Goal: Task Accomplishment & Management: Manage account settings

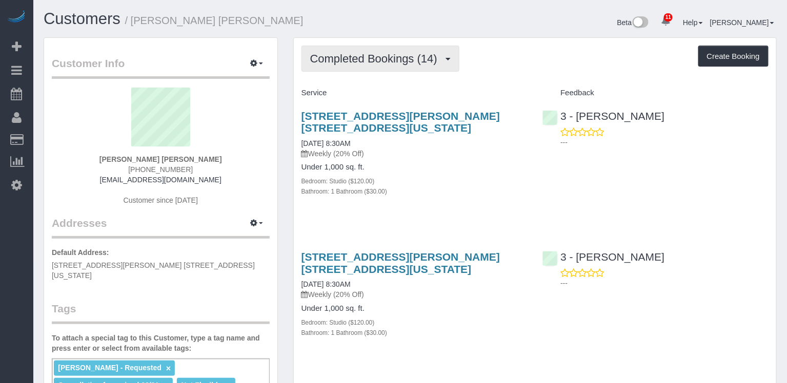
click at [346, 55] on span "Completed Bookings (14)" at bounding box center [376, 58] width 132 height 13
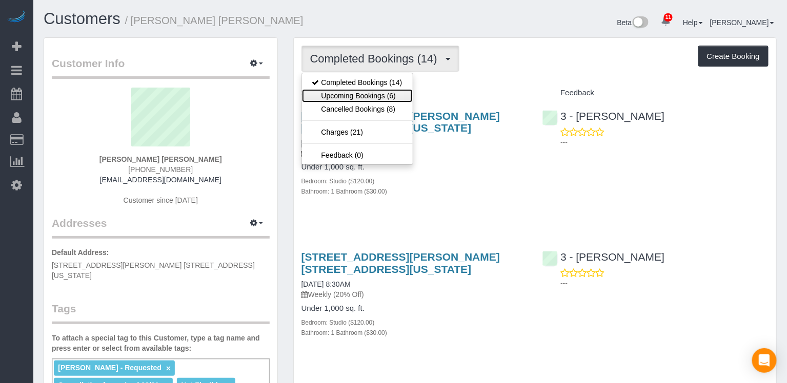
click at [351, 92] on link "Upcoming Bookings (6)" at bounding box center [357, 95] width 111 height 13
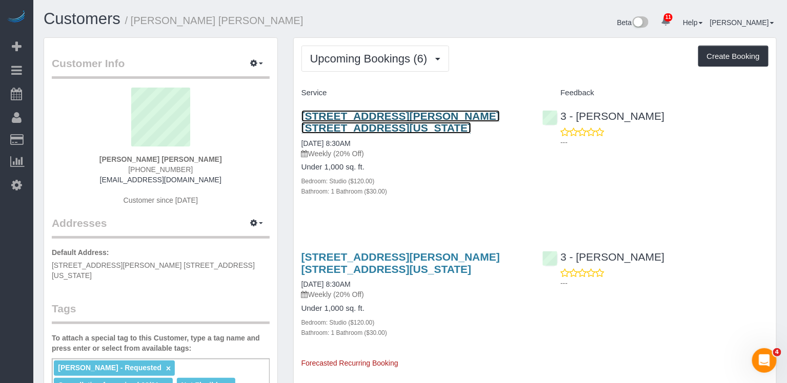
click at [352, 115] on link "1 Christopher Street, Apt. 11g, New York, NY 10014" at bounding box center [400, 122] width 198 height 24
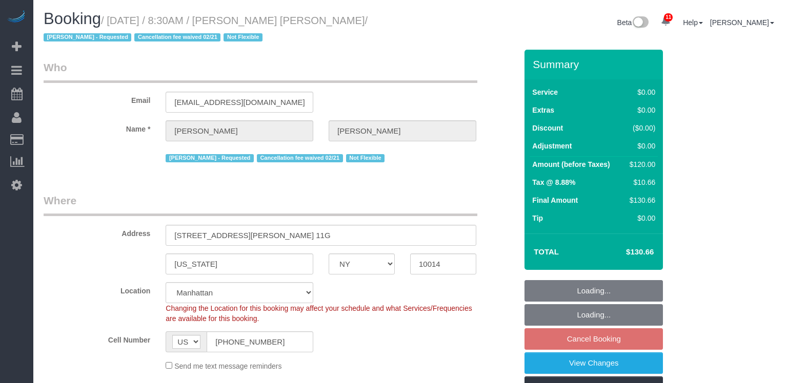
select select "NY"
select select "number:89"
select select "number:90"
select select "number:15"
select select "number:6"
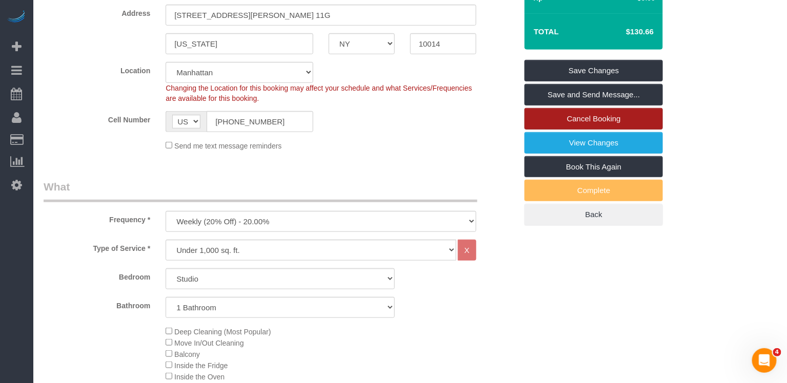
click at [568, 117] on link "Cancel Booking" at bounding box center [593, 119] width 138 height 22
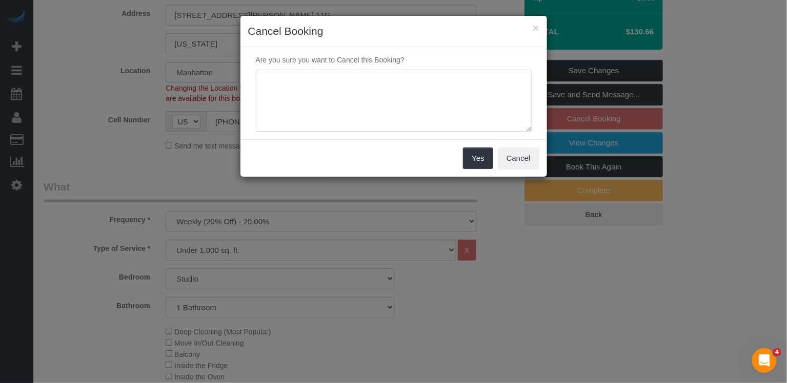
click at [307, 81] on textarea at bounding box center [394, 101] width 276 height 63
paste textarea "[PERSON_NAME] [PERSON_NAME] Good morning - can I please skip this week's cleani…"
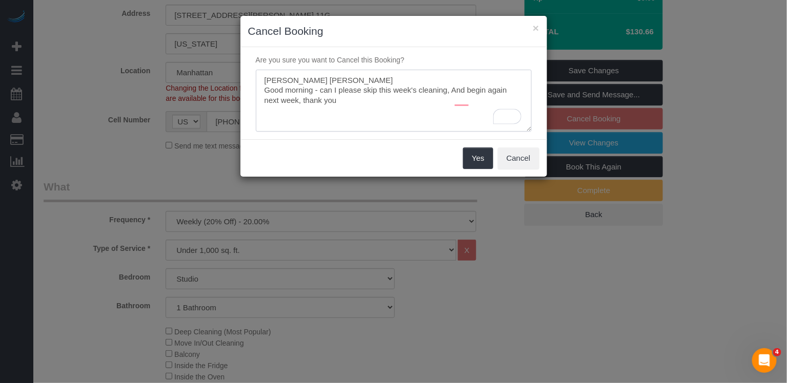
drag, startPoint x: 340, startPoint y: 89, endPoint x: 232, endPoint y: 81, distance: 108.4
click at [232, 81] on div "× Cancel Booking Are you sure you want to Cancel this Booking? Yes Cancel" at bounding box center [393, 191] width 787 height 383
type textarea "Good morning - can I please skip this week's cleaning, And begin again next wee…"
click at [479, 151] on button "Yes" at bounding box center [478, 159] width 30 height 22
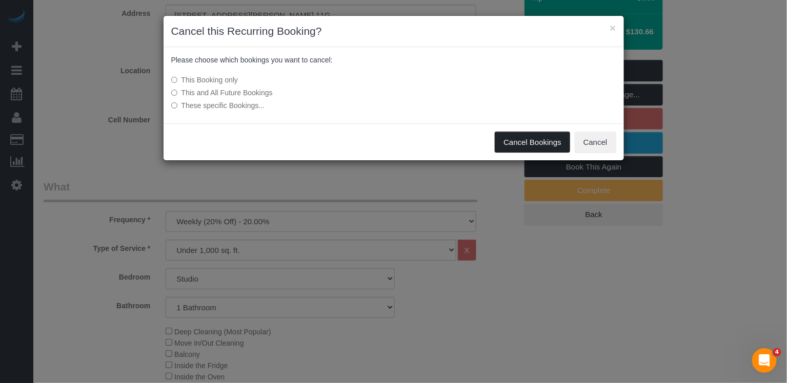
click at [504, 135] on button "Cancel Bookings" at bounding box center [531, 143] width 75 height 22
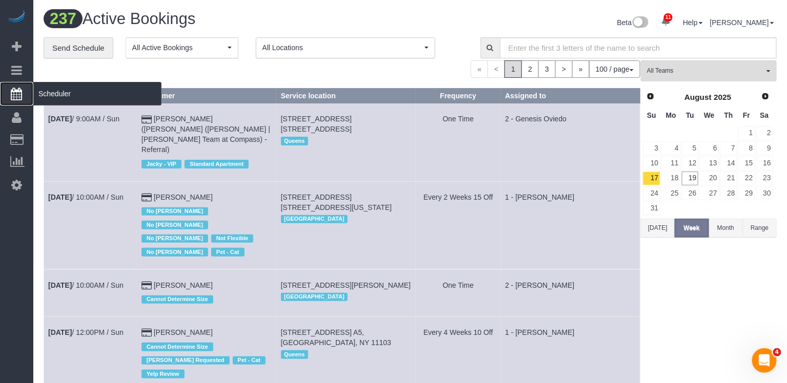
click at [54, 90] on span "Scheduler" at bounding box center [97, 94] width 128 height 24
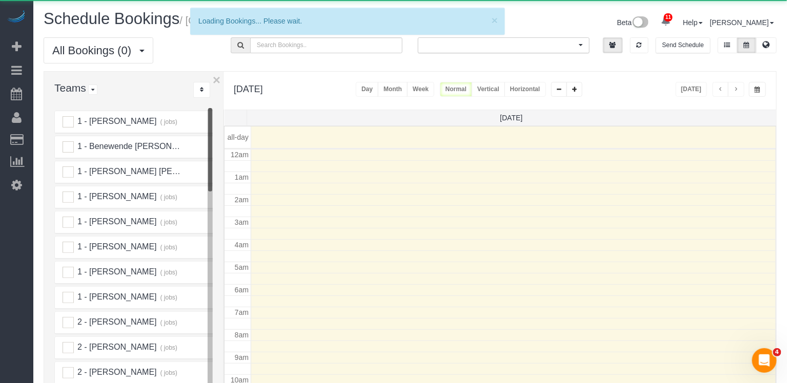
scroll to position [133, 0]
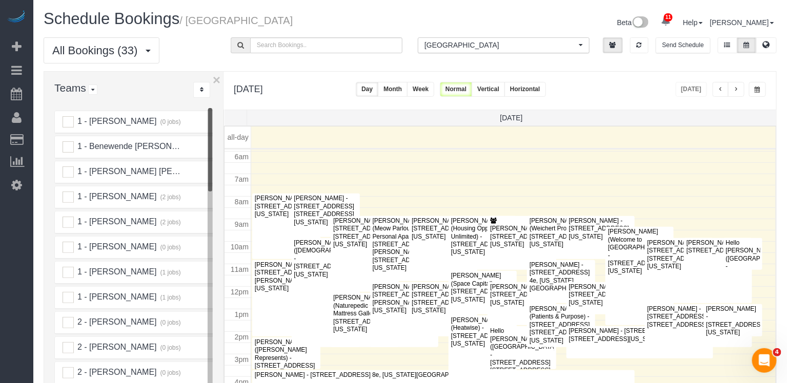
click at [546, 90] on button "Horizontal" at bounding box center [525, 89] width 42 height 15
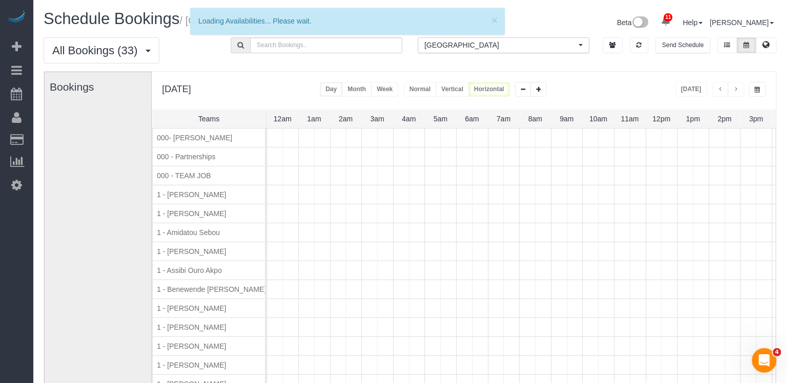
scroll to position [0, 190]
click at [534, 47] on span "[GEOGRAPHIC_DATA]" at bounding box center [500, 45] width 152 height 10
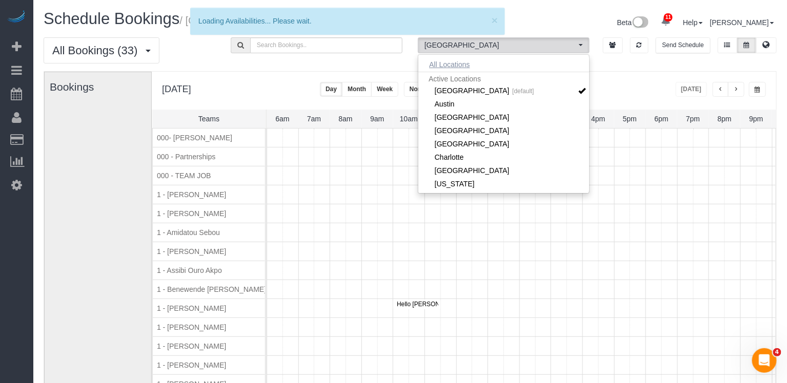
click at [463, 64] on button "All Locations" at bounding box center [449, 64] width 62 height 14
click at [631, 78] on div "[DATE] [DATE] Day Month Week Normal Vertical Horizontal" at bounding box center [464, 91] width 624 height 38
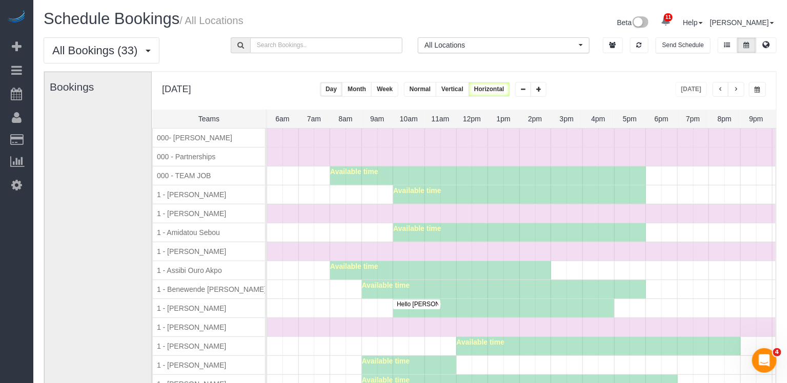
click at [766, 91] on div "[DATE] [DATE] Day Month Week Normal Vertical Horizontal" at bounding box center [464, 91] width 624 height 38
click at [762, 91] on button "button" at bounding box center [757, 89] width 17 height 15
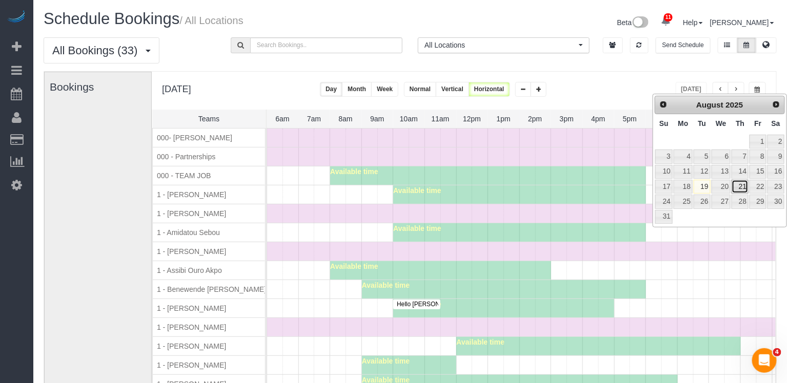
click at [746, 185] on link "21" at bounding box center [739, 187] width 17 height 14
type input "**********"
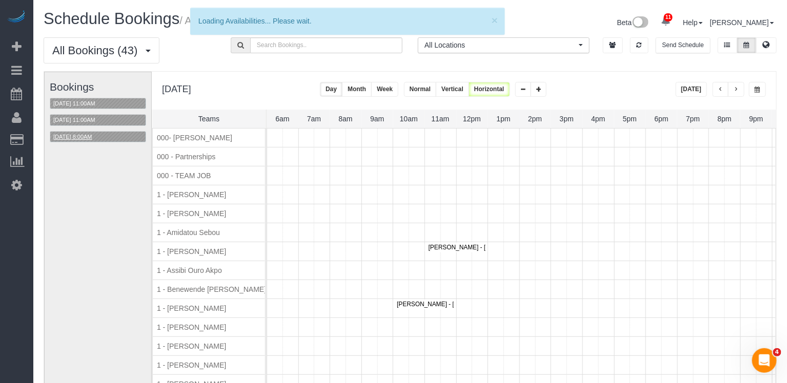
click at [91, 132] on button "[DATE] 8:00AM" at bounding box center [72, 137] width 45 height 11
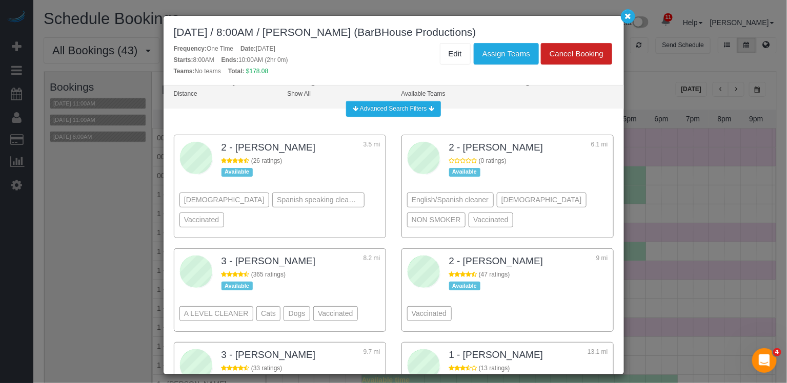
scroll to position [209, 0]
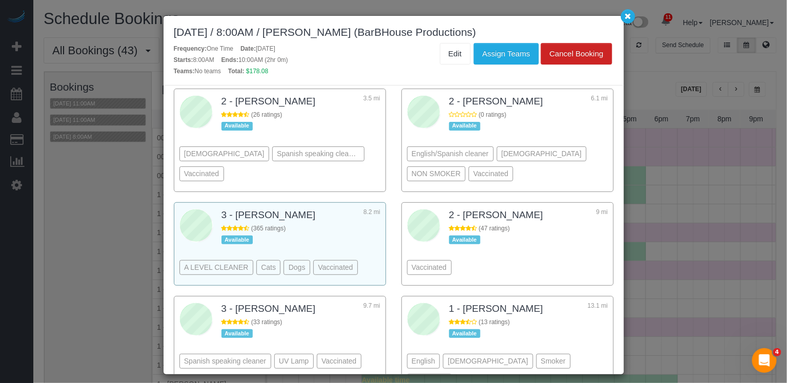
click at [351, 216] on div "3 - [PERSON_NAME] 8.2 mi" at bounding box center [300, 216] width 159 height 16
click at [526, 49] on button "Assign Teams" at bounding box center [505, 54] width 65 height 22
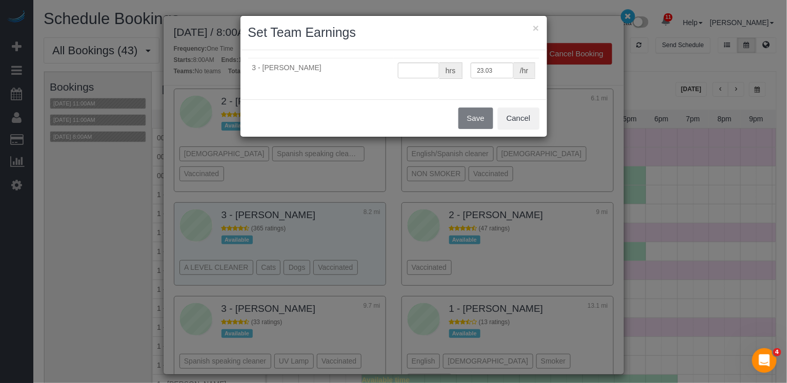
type input "0"
click at [478, 116] on button "Save" at bounding box center [475, 119] width 35 height 22
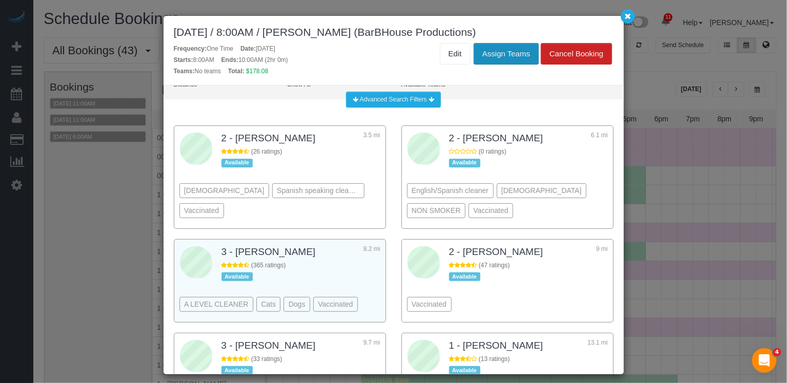
scroll to position [245, 0]
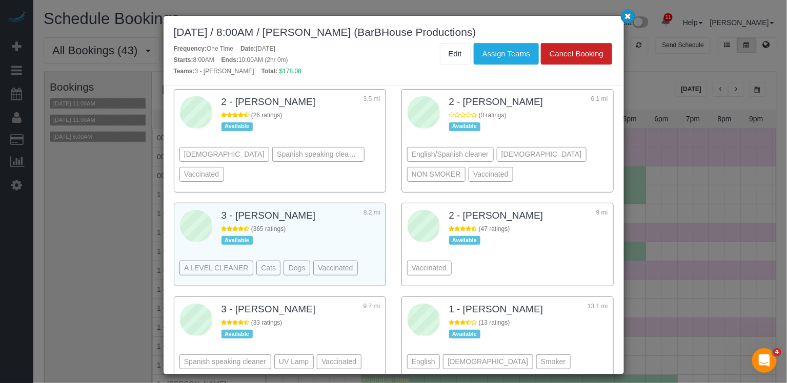
click at [629, 16] on icon "button" at bounding box center [627, 16] width 7 height 6
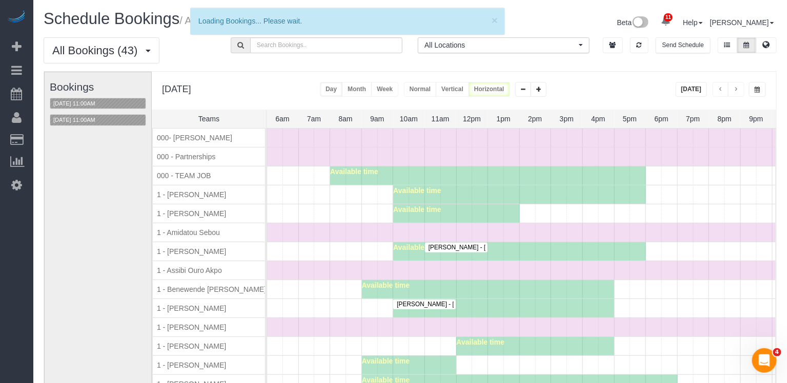
scroll to position [749, 0]
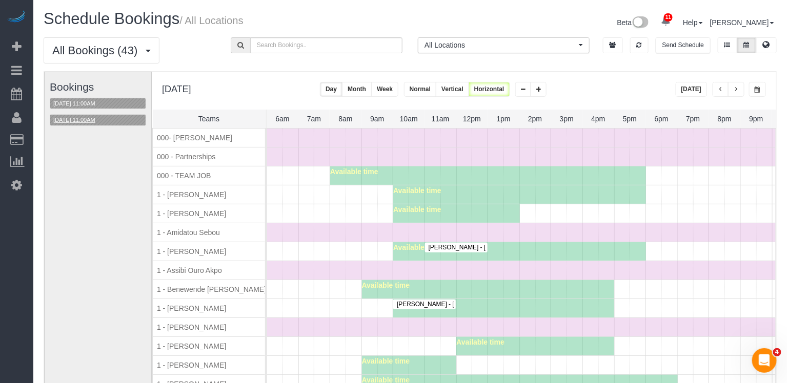
click at [89, 116] on button "[DATE] 11:00AM" at bounding box center [74, 120] width 48 height 11
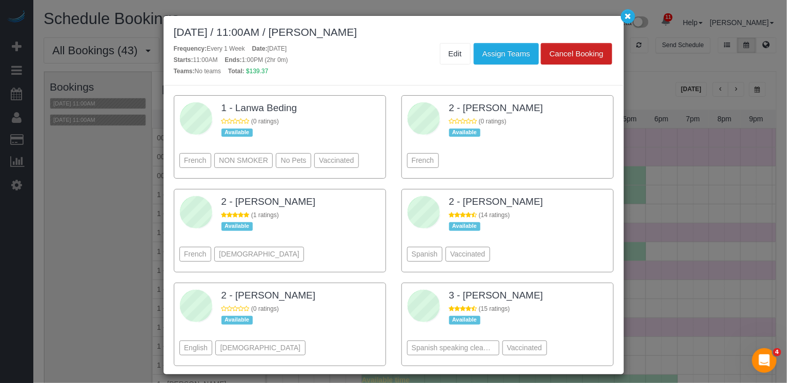
scroll to position [1680, 0]
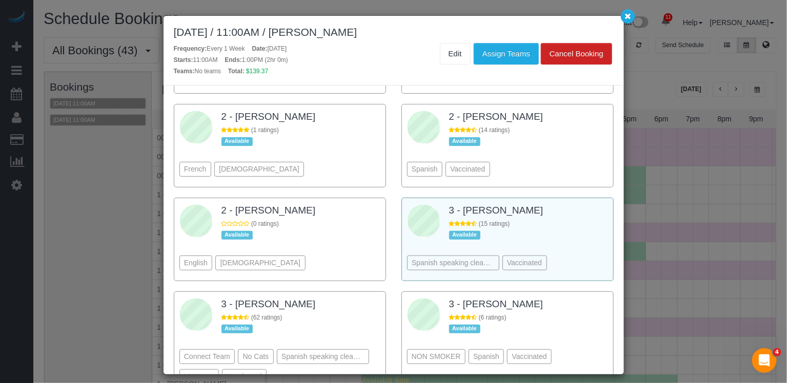
click at [567, 220] on div "Spanish speaking cleaners Vaccinated" at bounding box center [507, 248] width 201 height 56
click at [511, 58] on button "Assign Teams" at bounding box center [505, 54] width 65 height 22
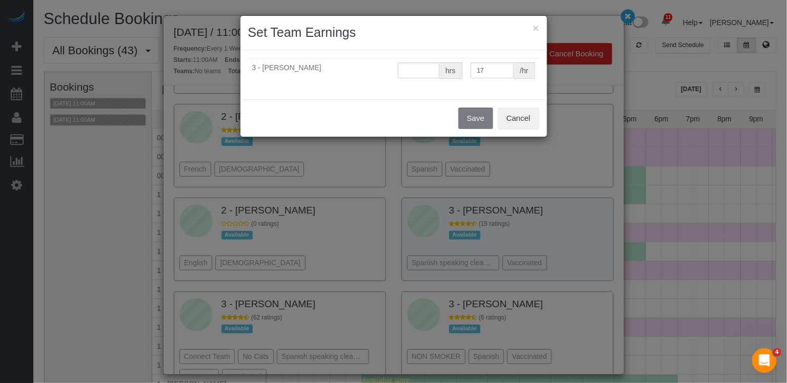
type input "0"
click at [478, 115] on button "Save" at bounding box center [475, 119] width 35 height 22
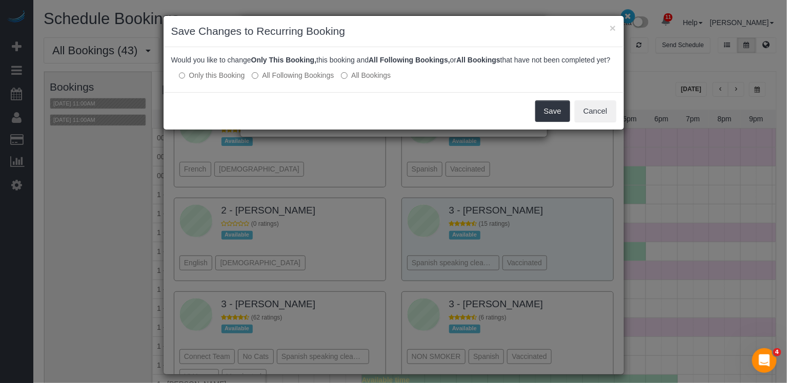
click at [315, 80] on label "All Following Bookings" at bounding box center [293, 75] width 82 height 10
click at [555, 115] on button "Save" at bounding box center [552, 111] width 35 height 22
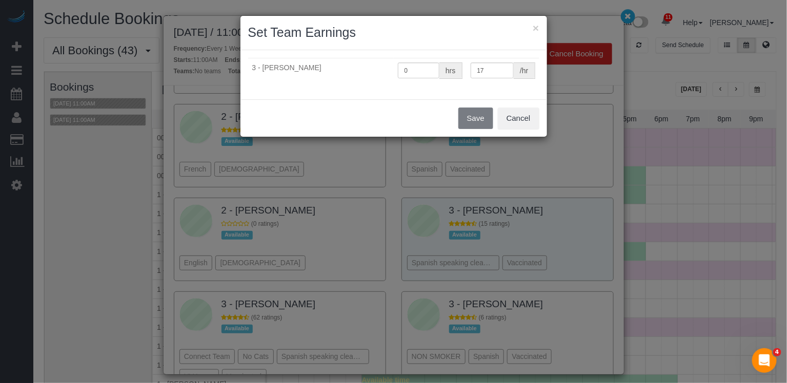
scroll to position [1716, 0]
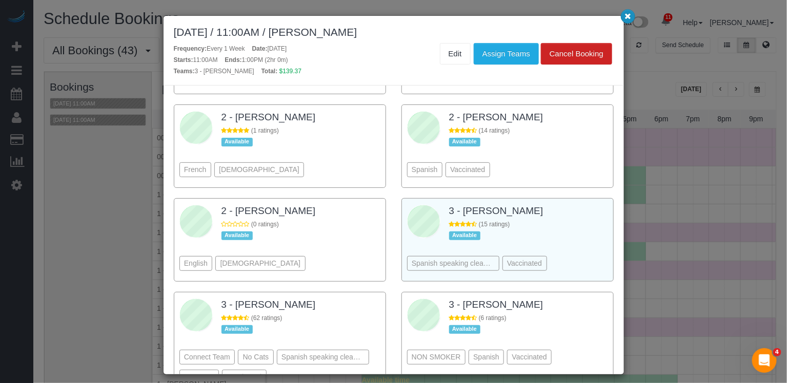
click at [631, 17] on icon "button" at bounding box center [627, 16] width 7 height 6
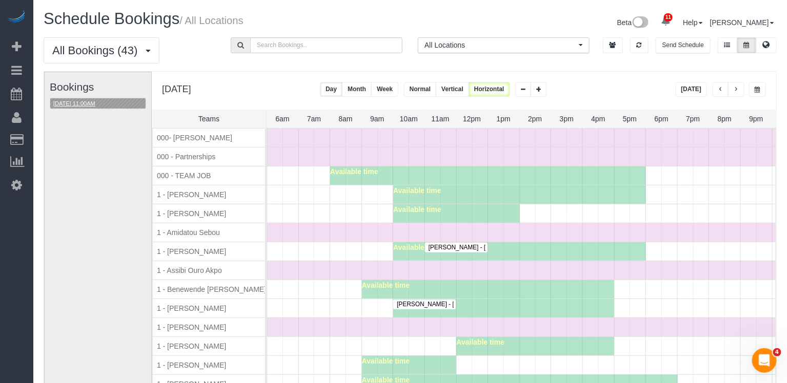
click at [75, 103] on button "[DATE] 11:00AM" at bounding box center [74, 103] width 48 height 11
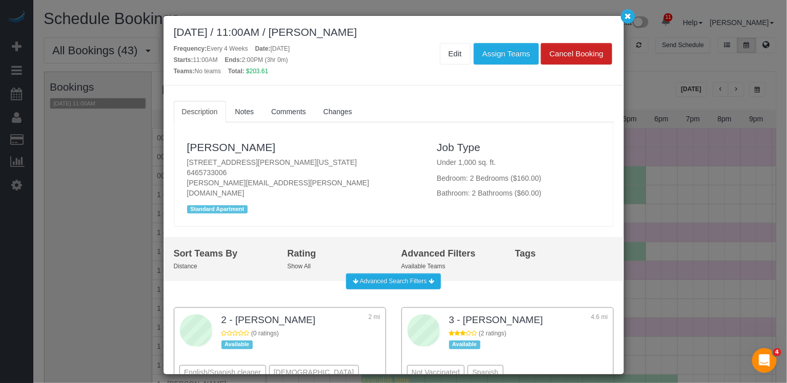
drag, startPoint x: 347, startPoint y: 158, endPoint x: 185, endPoint y: 158, distance: 162.4
click at [185, 159] on div "[PERSON_NAME] [STREET_ADDRESS][PERSON_NAME][US_STATE] 6465733006 [PERSON_NAME][…" at bounding box center [304, 175] width 250 height 84
copy p "[STREET_ADDRESS][PERSON_NAME][US_STATE]"
click at [225, 147] on link "[PERSON_NAME]" at bounding box center [231, 147] width 89 height 12
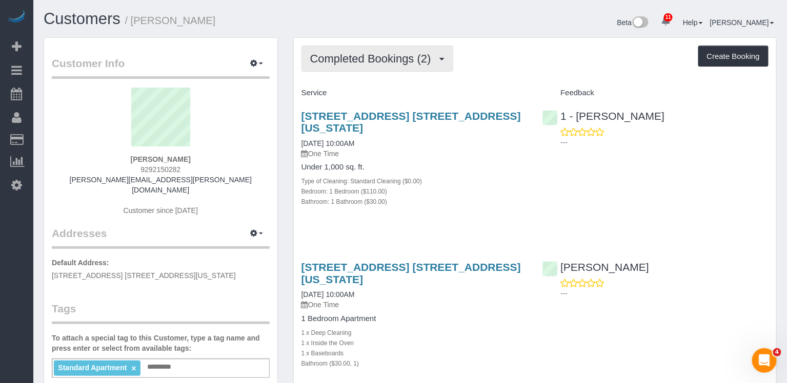
drag, startPoint x: 382, startPoint y: 58, endPoint x: 379, endPoint y: 65, distance: 8.0
click at [382, 58] on span "Completed Bookings (2)" at bounding box center [373, 58] width 126 height 13
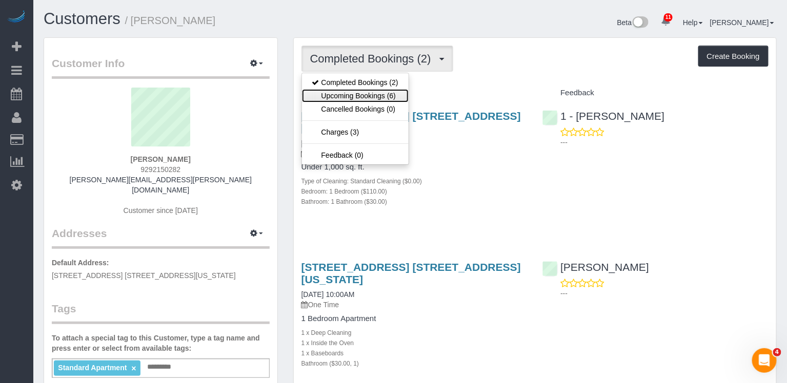
click at [362, 100] on link "Upcoming Bookings (6)" at bounding box center [355, 95] width 107 height 13
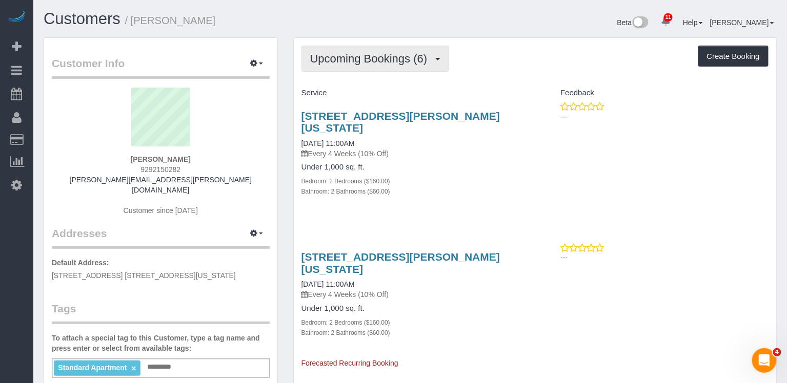
click at [351, 56] on span "Upcoming Bookings (6)" at bounding box center [371, 58] width 122 height 13
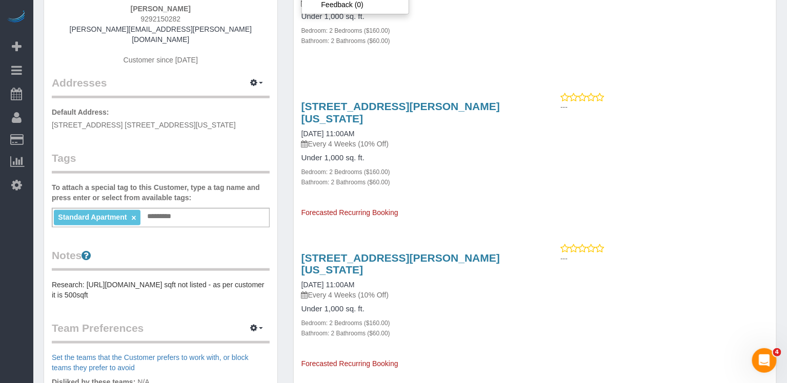
scroll to position [168, 0]
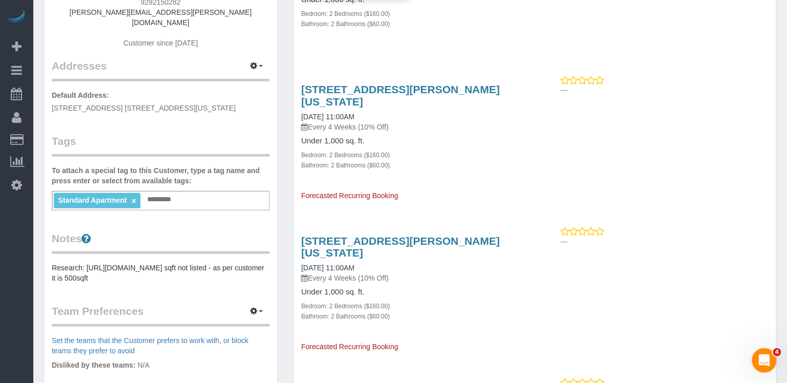
click at [141, 263] on pre "Research: https://streeteasy.com/sale/1101749 sqft not listed - as per customer…" at bounding box center [161, 273] width 218 height 20
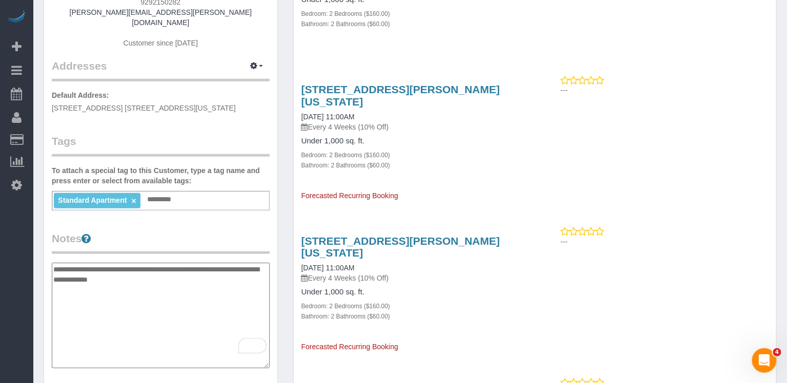
drag, startPoint x: 150, startPoint y: 268, endPoint x: 46, endPoint y: 250, distance: 105.6
click at [46, 250] on div "Customer Info Edit Contact Info Send Message Email Preferences Special Sales Ta…" at bounding box center [160, 263] width 233 height 786
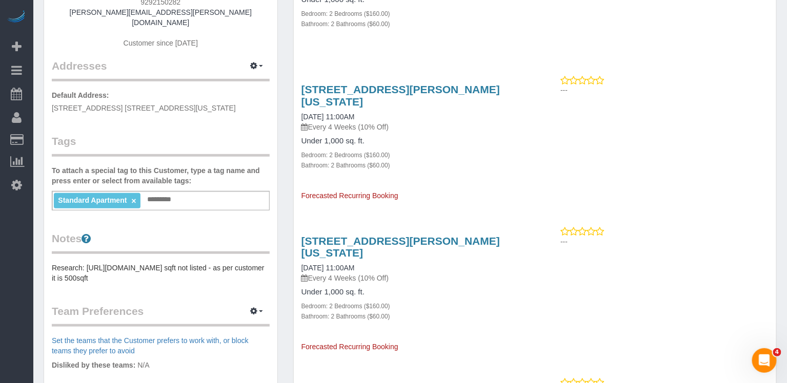
click at [122, 263] on pre "Research: https://streeteasy.com/sale/1101749 sqft not listed - as per customer…" at bounding box center [161, 273] width 218 height 20
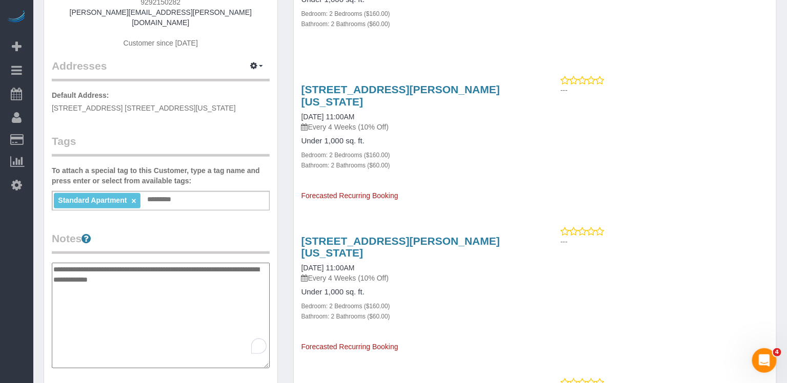
drag, startPoint x: 153, startPoint y: 262, endPoint x: 25, endPoint y: 236, distance: 130.6
click at [25, 237] on div "11 Beta Your Notifications You have 0 alerts × You have 5 to charge for 08/18/2…" at bounding box center [393, 358] width 787 height 1053
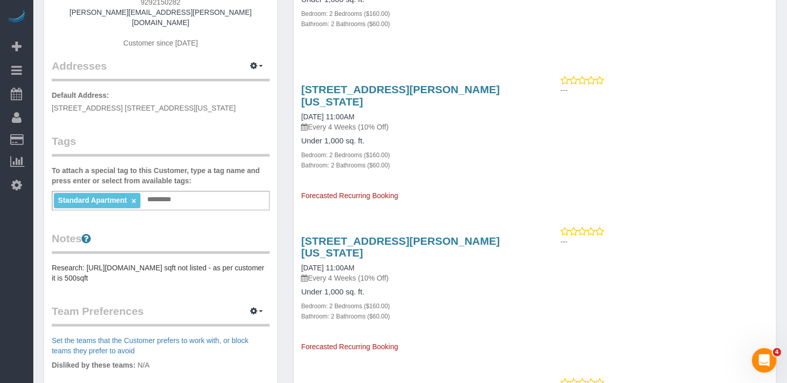
click at [211, 249] on div "Notes Research: https://streeteasy.com/sale/1101749 sqft not listed - as per cu…" at bounding box center [161, 257] width 218 height 52
click at [211, 263] on pre "Research: https://streeteasy.com/sale/1101749 sqft not listed - as per customer…" at bounding box center [161, 273] width 218 height 20
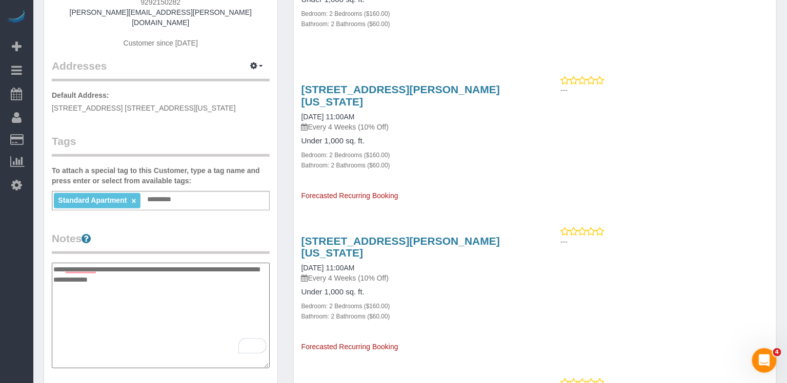
drag, startPoint x: 150, startPoint y: 266, endPoint x: 54, endPoint y: 252, distance: 96.9
click at [54, 263] on textarea "**********" at bounding box center [161, 316] width 218 height 106
type textarea "**********"
click at [266, 231] on legend "Notes" at bounding box center [161, 242] width 218 height 23
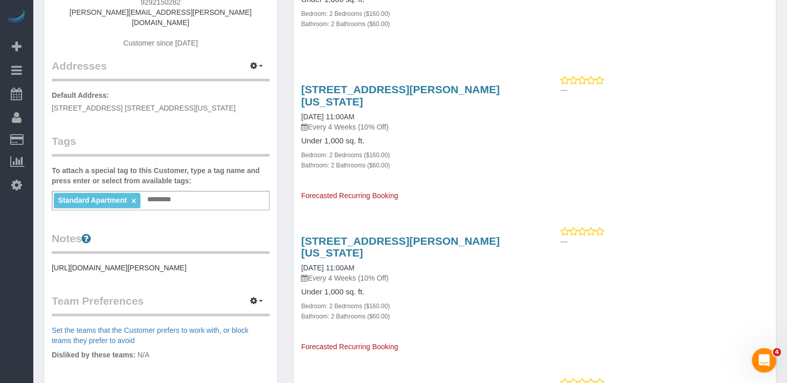
click at [239, 263] on pre "https://streeteasy.com/building/235-jackson-street-brooklyn/1b" at bounding box center [161, 268] width 218 height 10
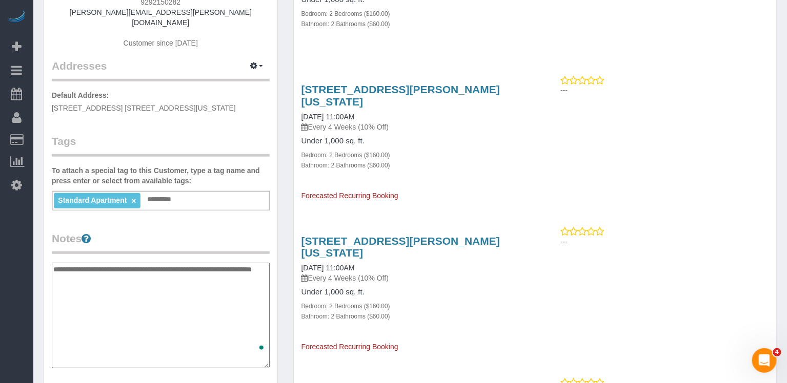
type textarea "**********"
click at [263, 231] on legend "Notes" at bounding box center [161, 242] width 218 height 23
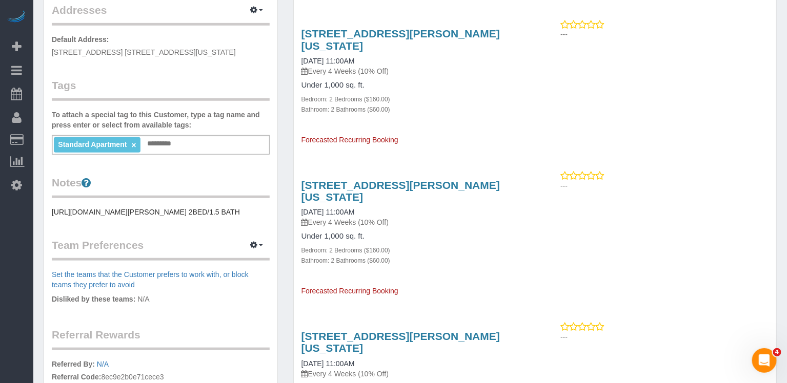
scroll to position [0, 0]
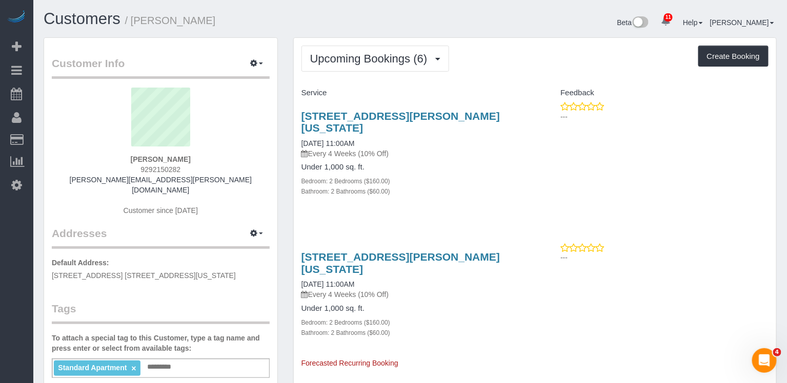
click at [383, 122] on h3 "[STREET_ADDRESS][PERSON_NAME][US_STATE]" at bounding box center [414, 122] width 226 height 24
click at [383, 118] on link "[STREET_ADDRESS][PERSON_NAME][US_STATE]" at bounding box center [400, 122] width 198 height 24
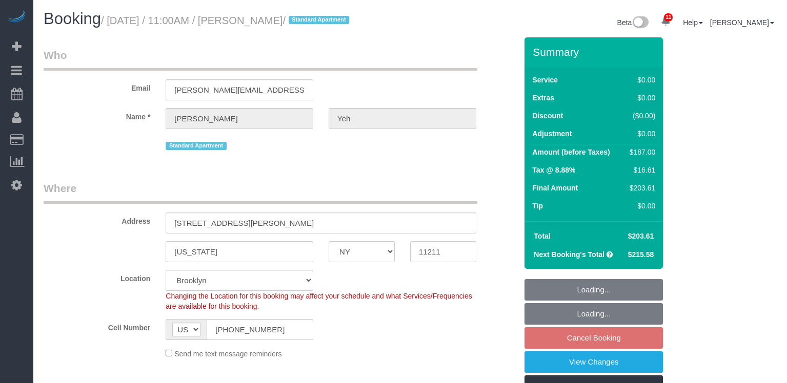
select select "NY"
select select "2"
select select "string:stripe-pm_1Rxekd4VGloSiKo75Y0la5Cq"
select select "spot4"
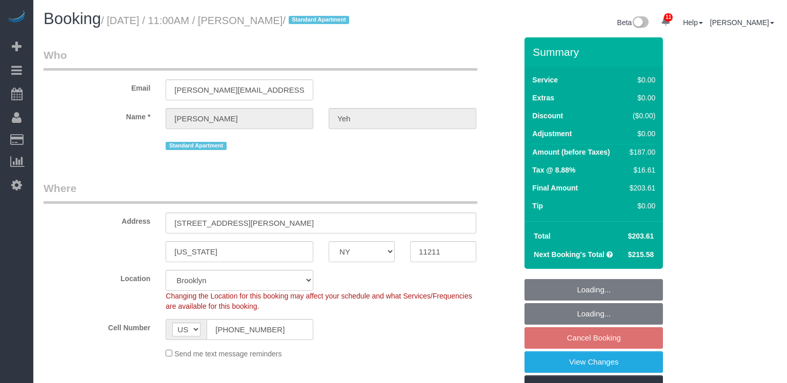
select select "number:58"
select select "number:72"
select select "number:13"
select select "number:5"
click at [143, 252] on div "New York AK AL AR AZ CA CO CT DC DE FL GA HI IA ID IL IN KS KY LA MA MD ME MI M…" at bounding box center [280, 251] width 488 height 21
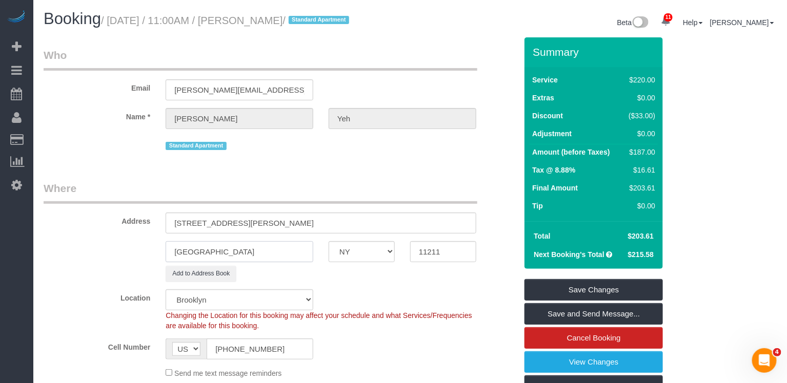
type input "[GEOGRAPHIC_DATA]"
click at [263, 223] on input "235 Jackson Street, Apt 1B" at bounding box center [321, 223] width 311 height 21
type input "235 Jackson Street, Apt.1B"
click at [333, 182] on legend "Where" at bounding box center [261, 192] width 434 height 23
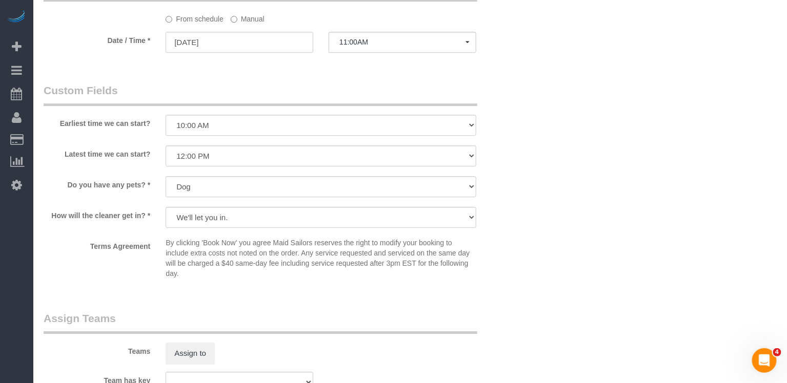
scroll to position [1042, 0]
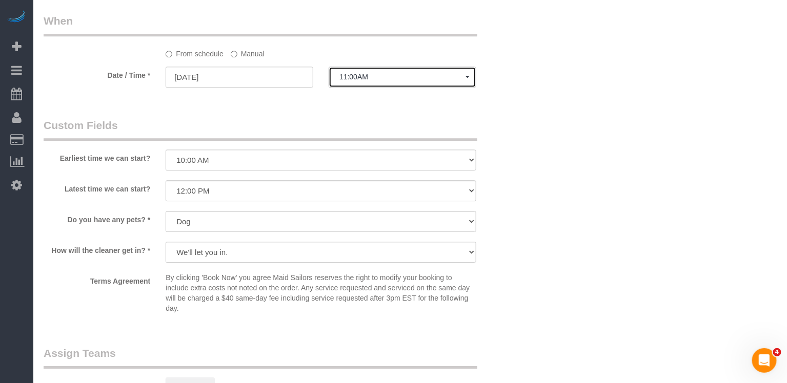
click at [354, 73] on span "11:00AM" at bounding box center [402, 77] width 126 height 8
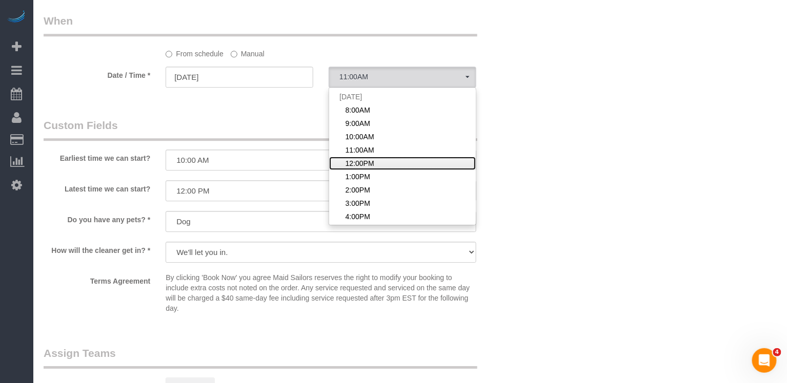
click at [348, 158] on span "12:00PM" at bounding box center [359, 163] width 29 height 10
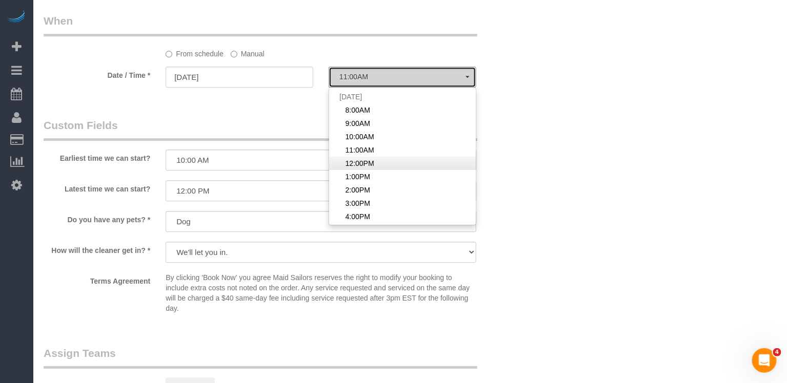
select select "spot5"
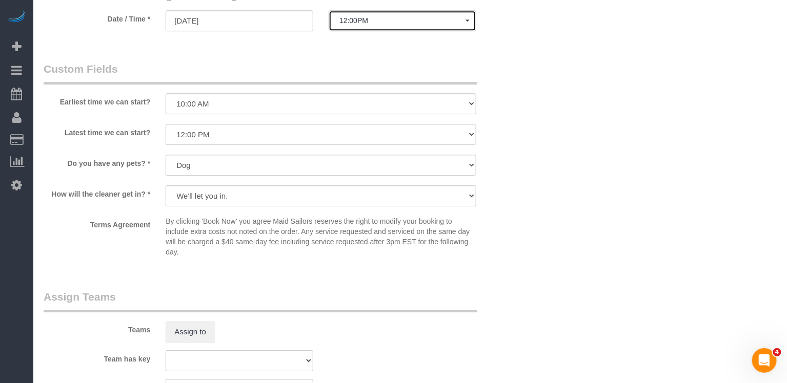
scroll to position [1192, 0]
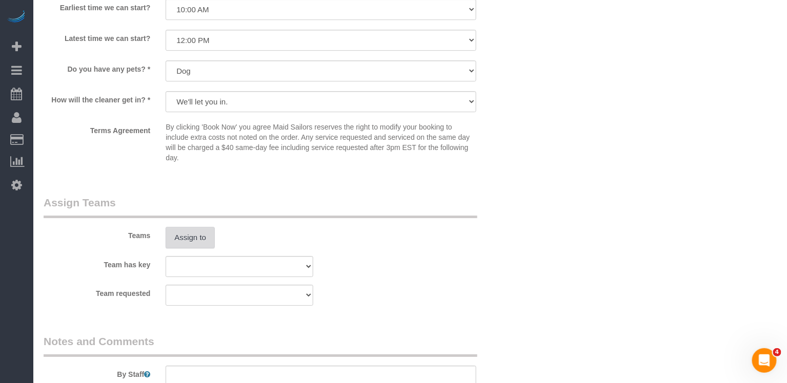
click at [199, 233] on button "Assign to" at bounding box center [190, 238] width 49 height 22
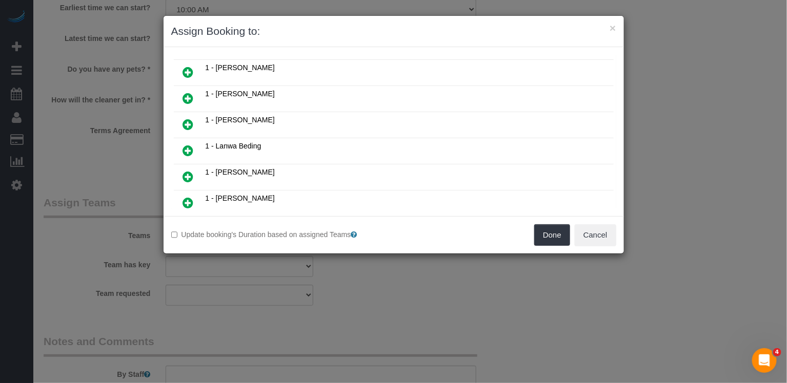
scroll to position [499, 0]
click at [185, 143] on icon at bounding box center [188, 149] width 11 height 12
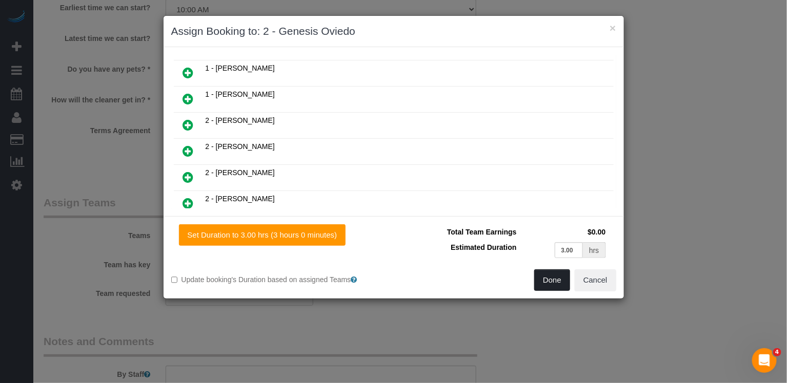
click at [546, 275] on button "Done" at bounding box center [552, 281] width 36 height 22
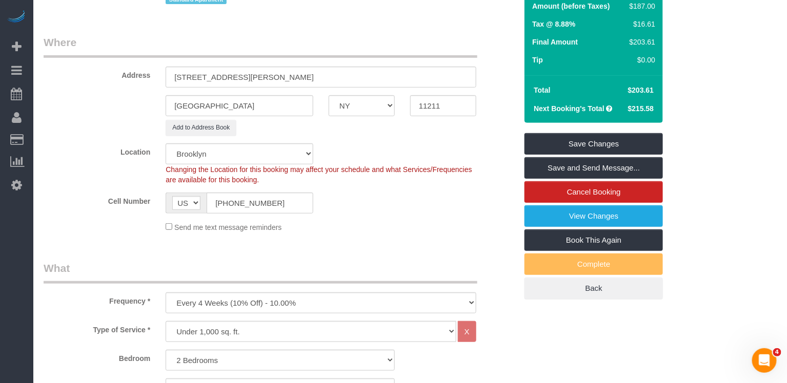
scroll to position [0, 0]
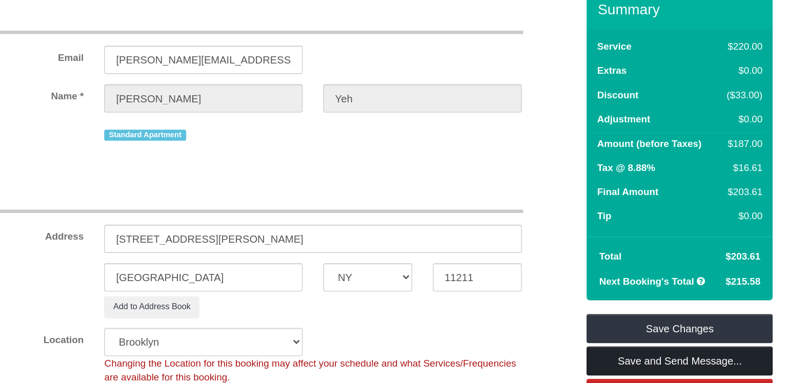
click at [568, 313] on link "Save and Send Message..." at bounding box center [593, 314] width 138 height 22
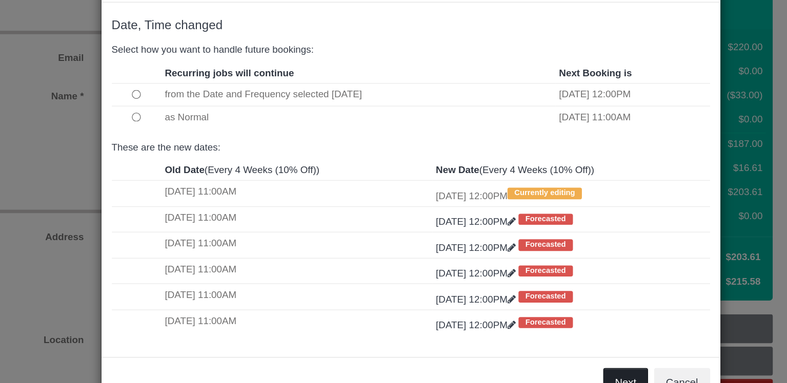
click at [545, 322] on button "Next" at bounding box center [553, 330] width 33 height 22
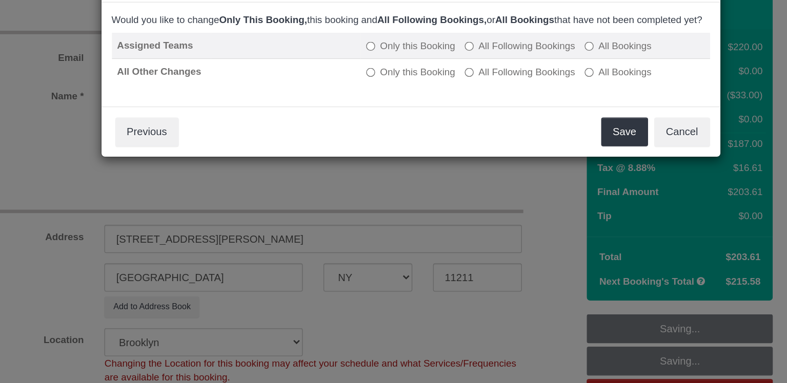
click at [498, 85] on label "All Following Bookings" at bounding box center [475, 79] width 82 height 10
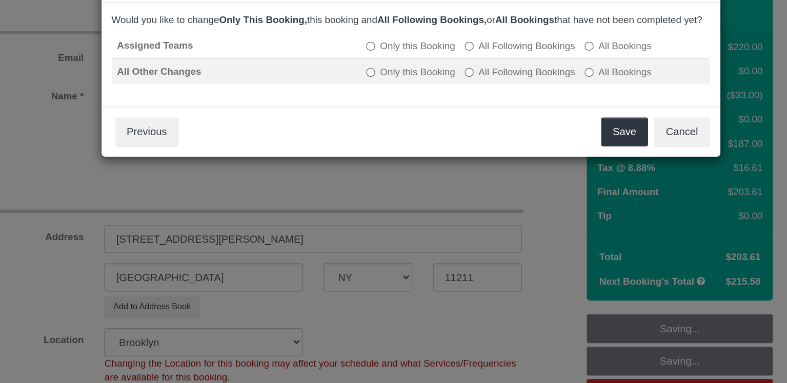
click at [498, 104] on label "All Following Bookings" at bounding box center [475, 99] width 82 height 10
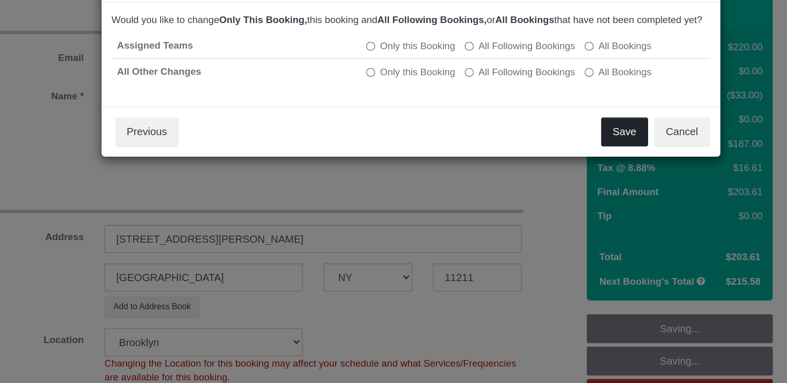
click at [555, 154] on button "Save" at bounding box center [552, 144] width 35 height 22
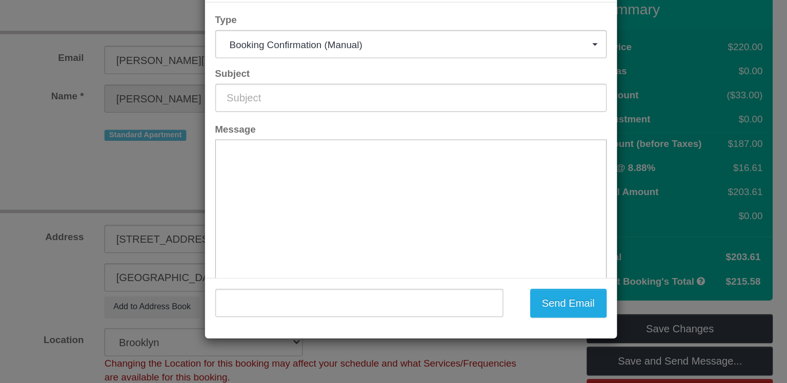
type input "Cleaning Confirmed for 08/21/2025 at 12:00pm"
type input ""Donald Yeh" <donald.j.yeh@gmail.com>"
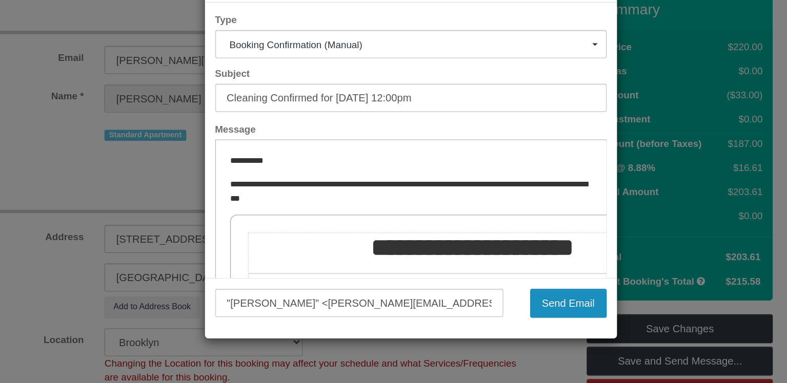
click at [494, 273] on button "Send Email" at bounding box center [510, 271] width 57 height 22
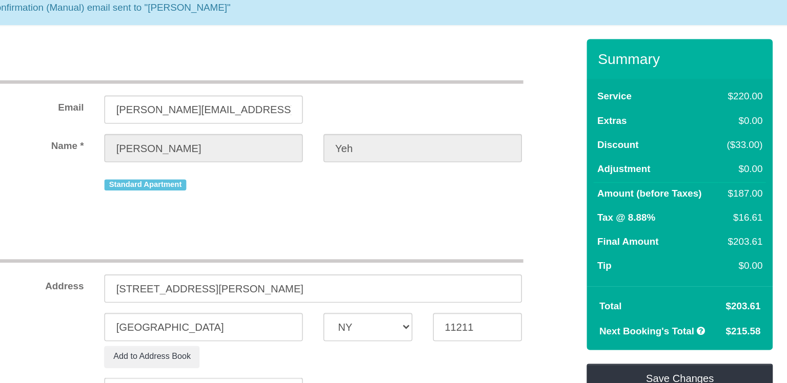
scroll to position [36, 0]
